Goal: Navigation & Orientation: Find specific page/section

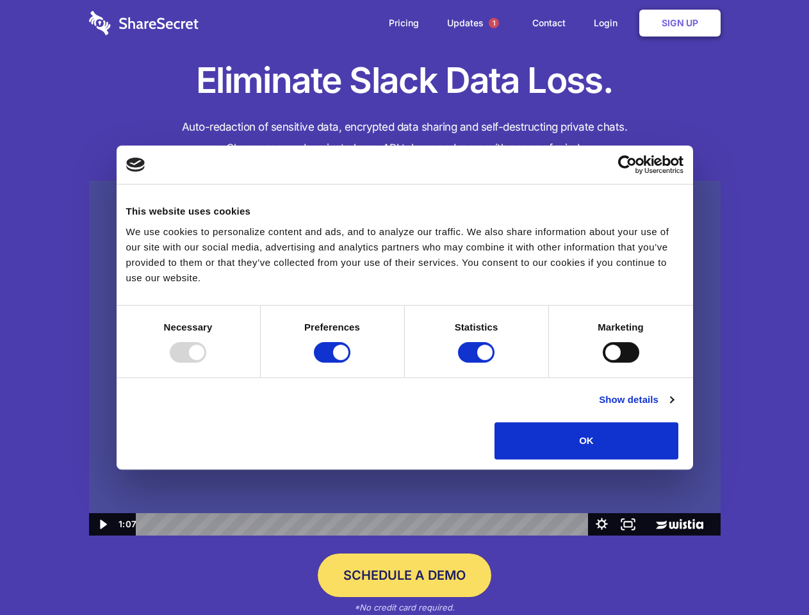
click at [404, 307] on img at bounding box center [404, 358] width 631 height 355
click at [206, 362] on div at bounding box center [188, 352] width 36 height 20
click at [350, 362] on input "Preferences" at bounding box center [332, 352] width 36 height 20
checkbox input "false"
click at [478, 362] on input "Statistics" at bounding box center [476, 352] width 36 height 20
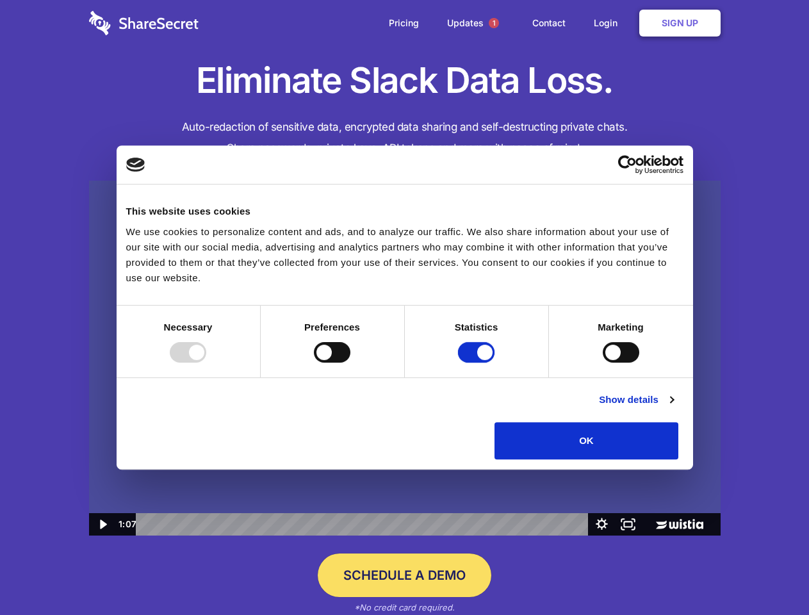
checkbox input "false"
click at [603, 362] on input "Marketing" at bounding box center [621, 352] width 36 height 20
checkbox input "true"
click at [673, 407] on link "Show details" at bounding box center [636, 399] width 74 height 15
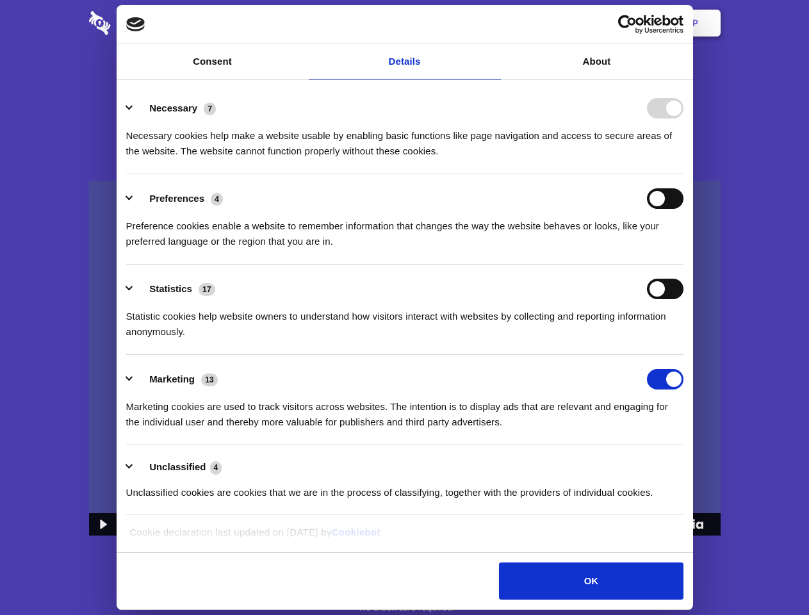
click at [683, 174] on li "Necessary 7 Necessary cookies help make a website usable by enabling basic func…" at bounding box center [404, 129] width 557 height 90
click at [493, 23] on span "1" at bounding box center [494, 23] width 10 height 10
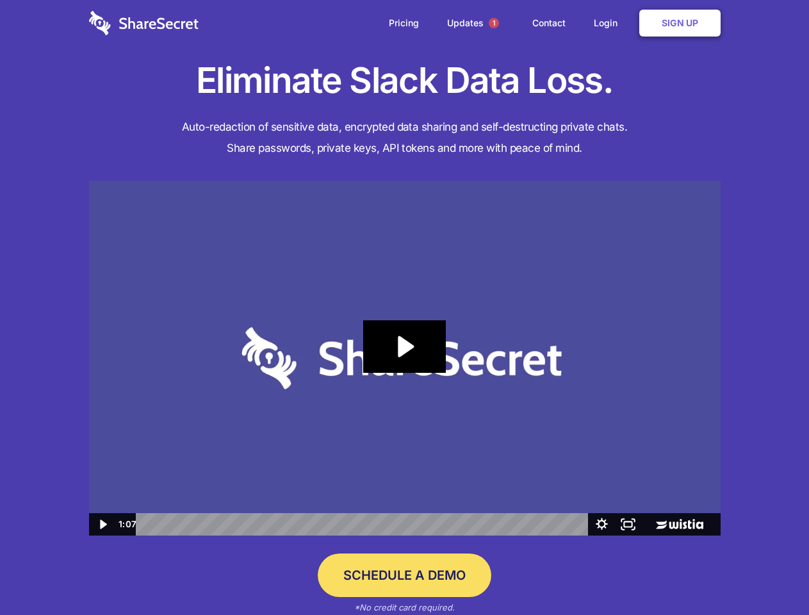
click at [405, 358] on icon "Play Video: Sharesecret Slack Extension" at bounding box center [404, 346] width 82 height 53
